Goal: Obtain resource: Obtain resource

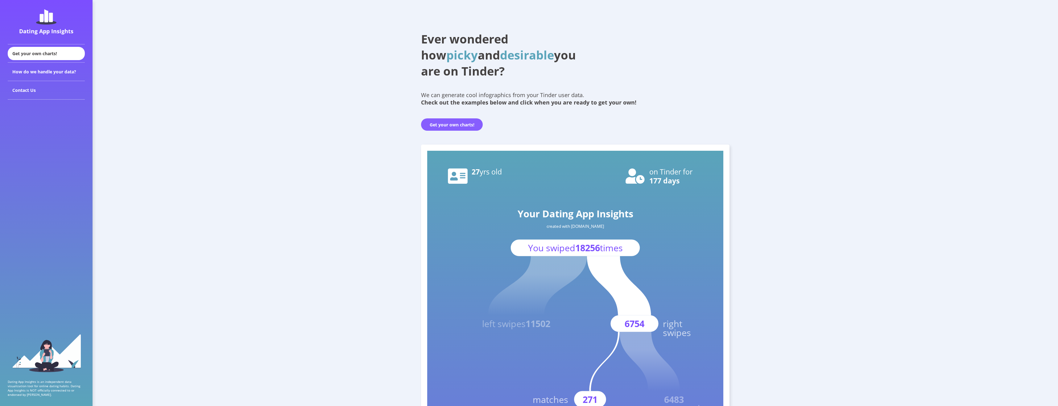
click at [463, 123] on button "Get your own charts!" at bounding box center [452, 125] width 62 height 12
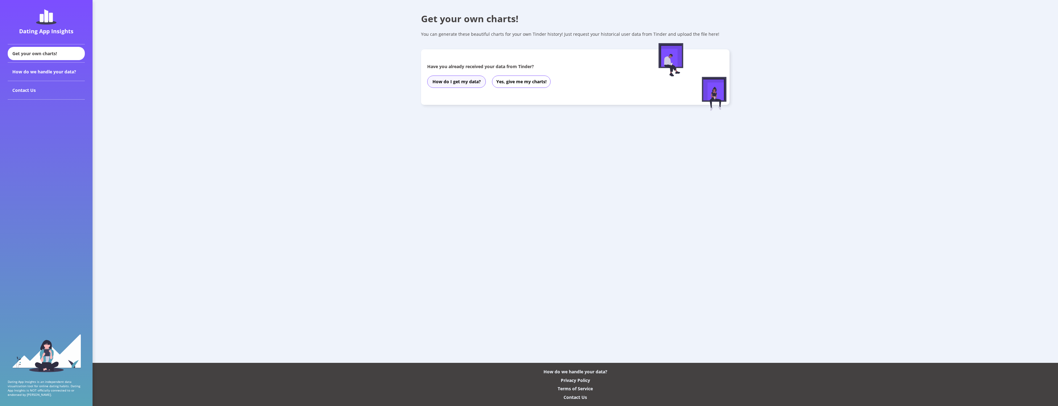
click at [455, 84] on button "How do I get my data?" at bounding box center [456, 82] width 59 height 12
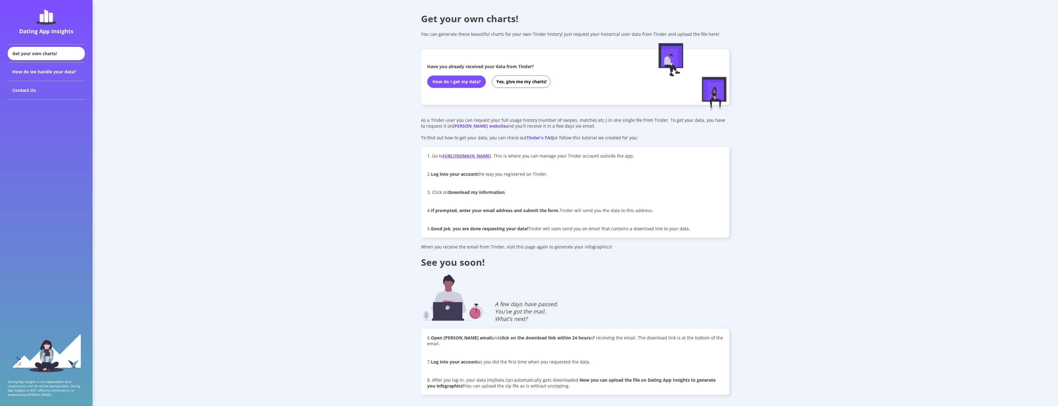
click at [491, 154] on link "[URL][DOMAIN_NAME]" at bounding box center [467, 156] width 48 height 6
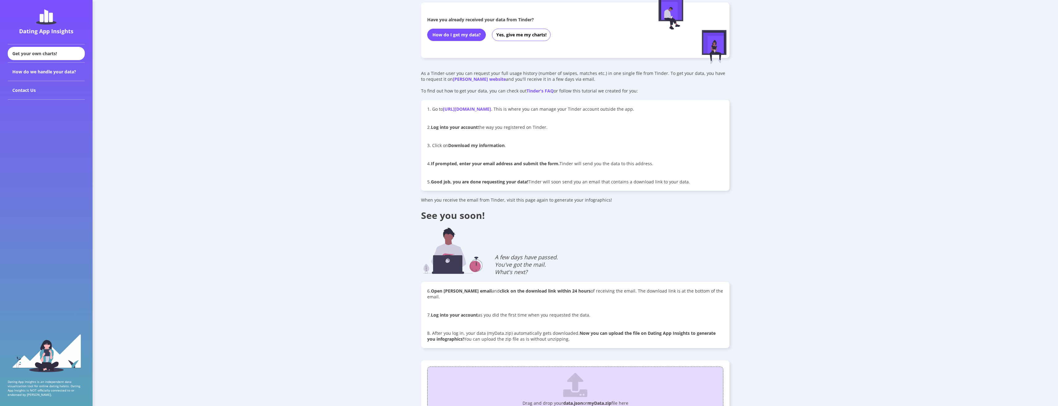
scroll to position [31, 0]
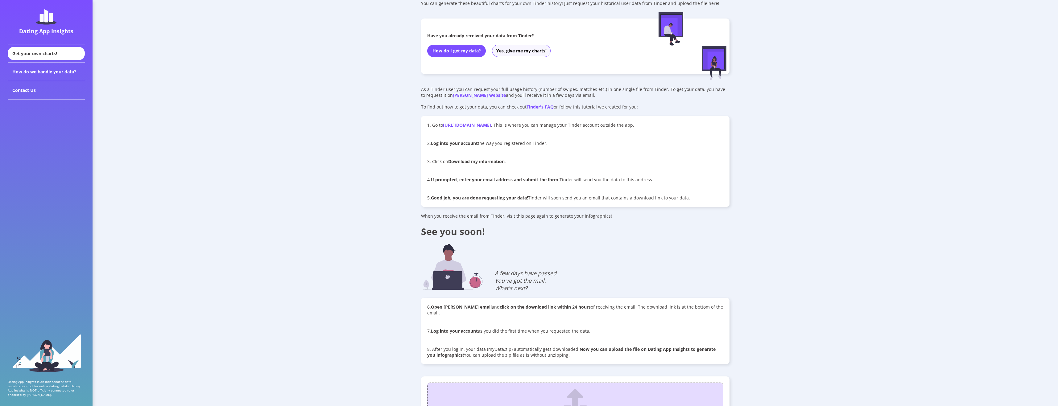
click at [526, 52] on button "Yes, give me my charts!" at bounding box center [521, 51] width 59 height 12
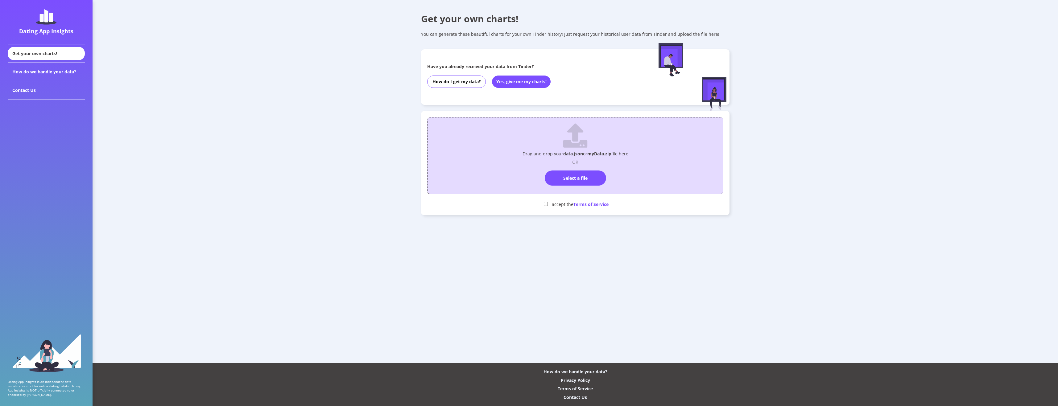
click at [40, 21] on img at bounding box center [46, 16] width 20 height 15
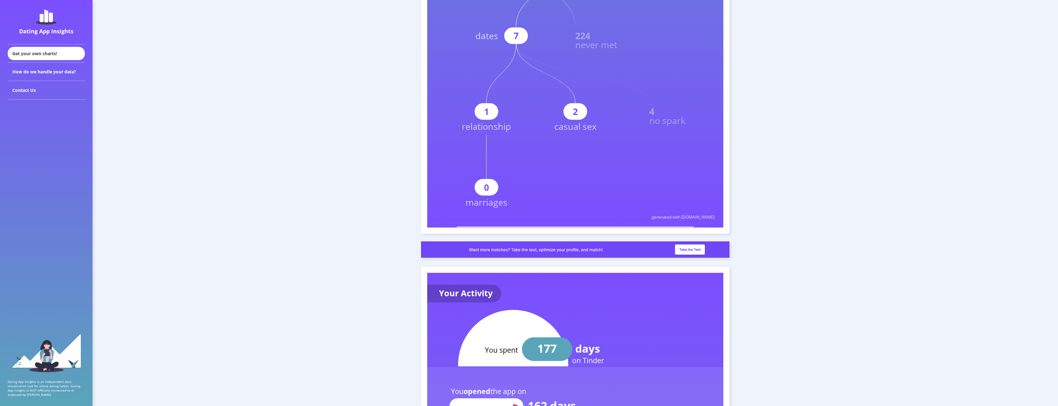
scroll to position [525, 0]
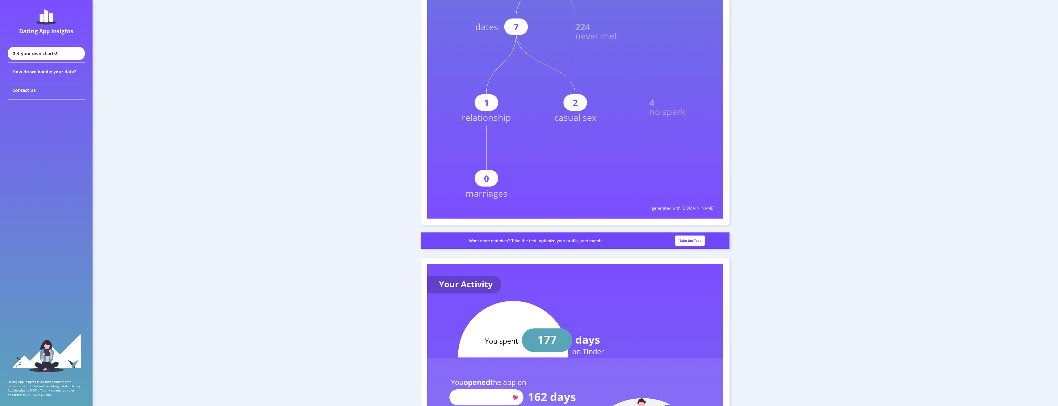
click at [692, 242] on img at bounding box center [575, 241] width 309 height 16
